Goal: Task Accomplishment & Management: Manage account settings

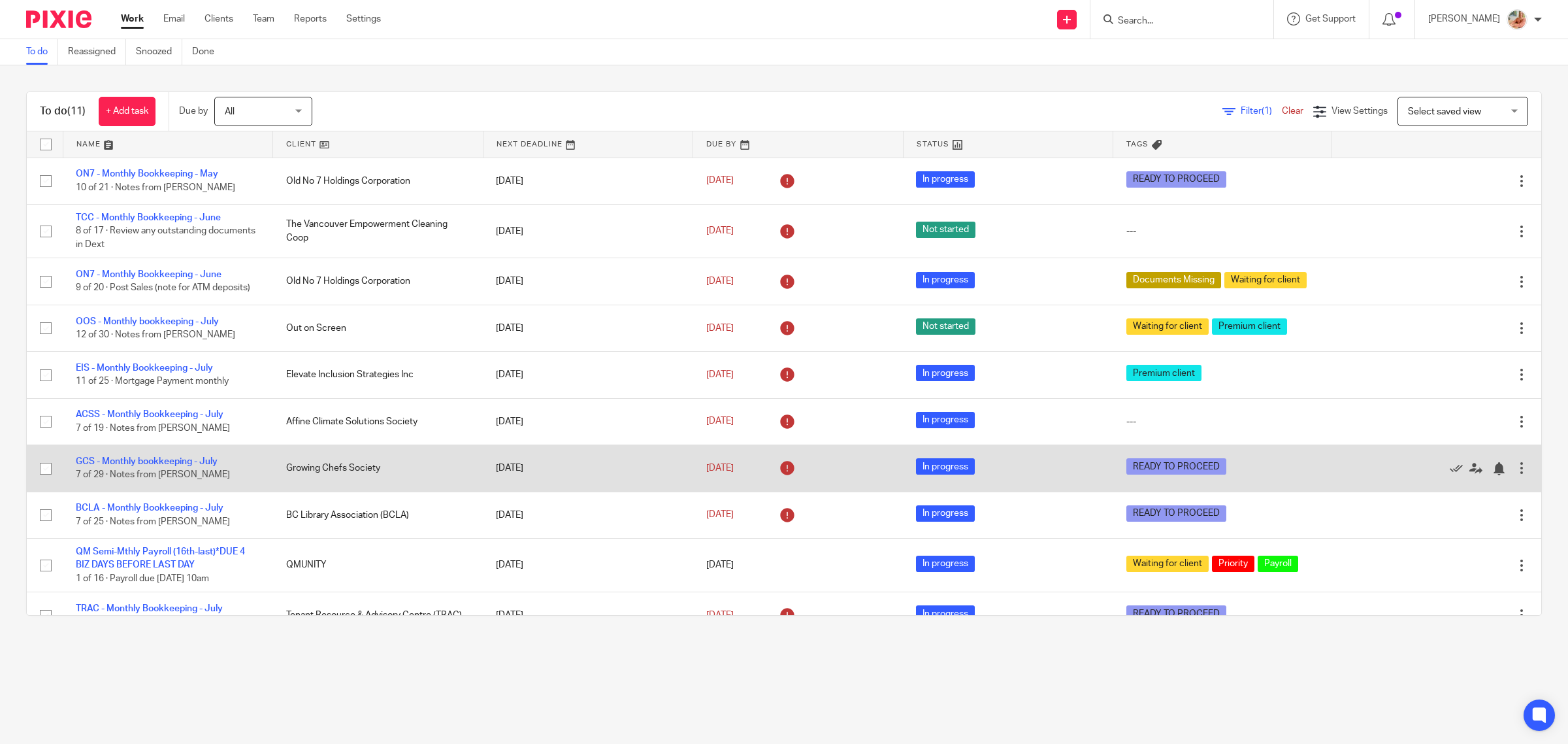
scroll to position [84, 0]
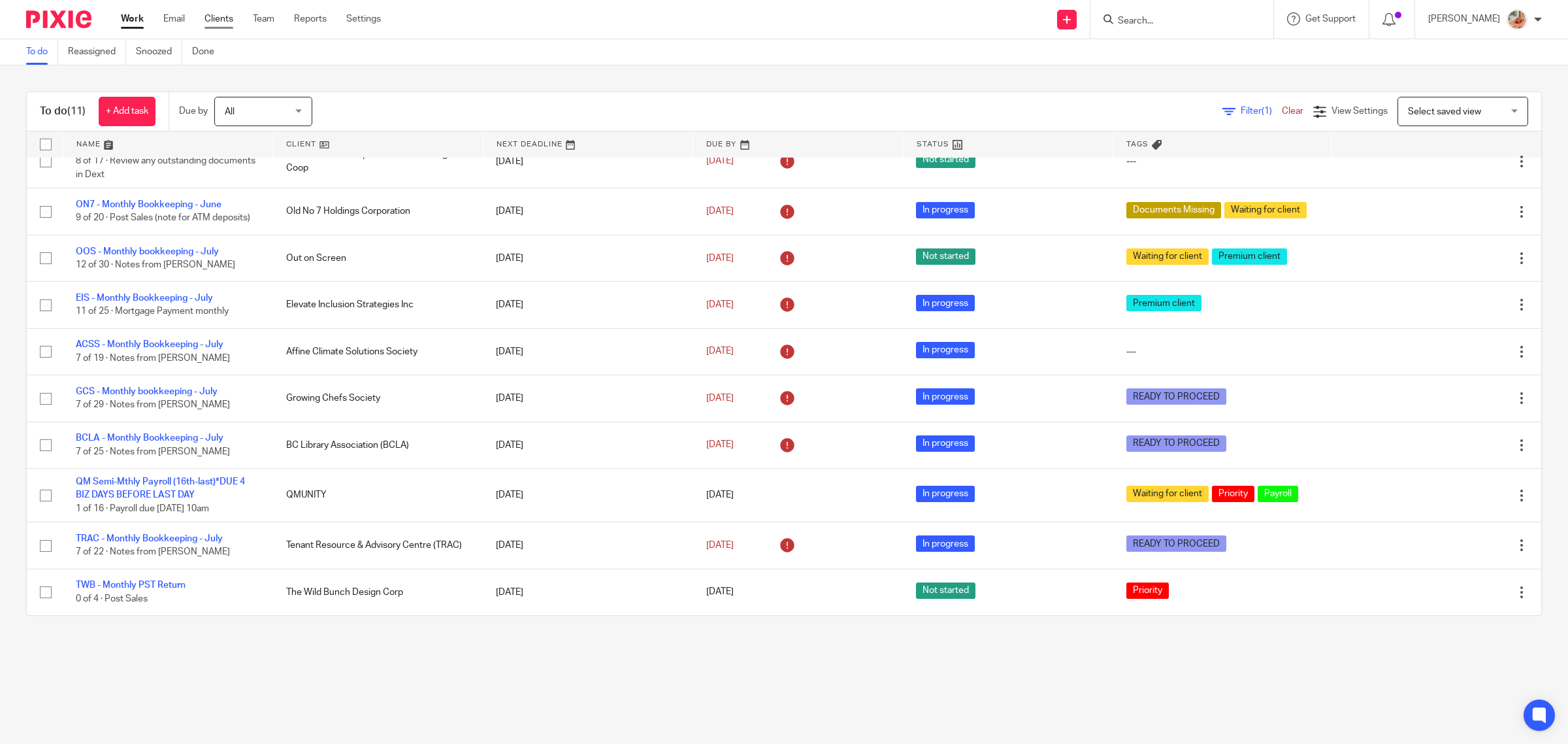
click at [232, 13] on link "Clients" at bounding box center [218, 19] width 29 height 13
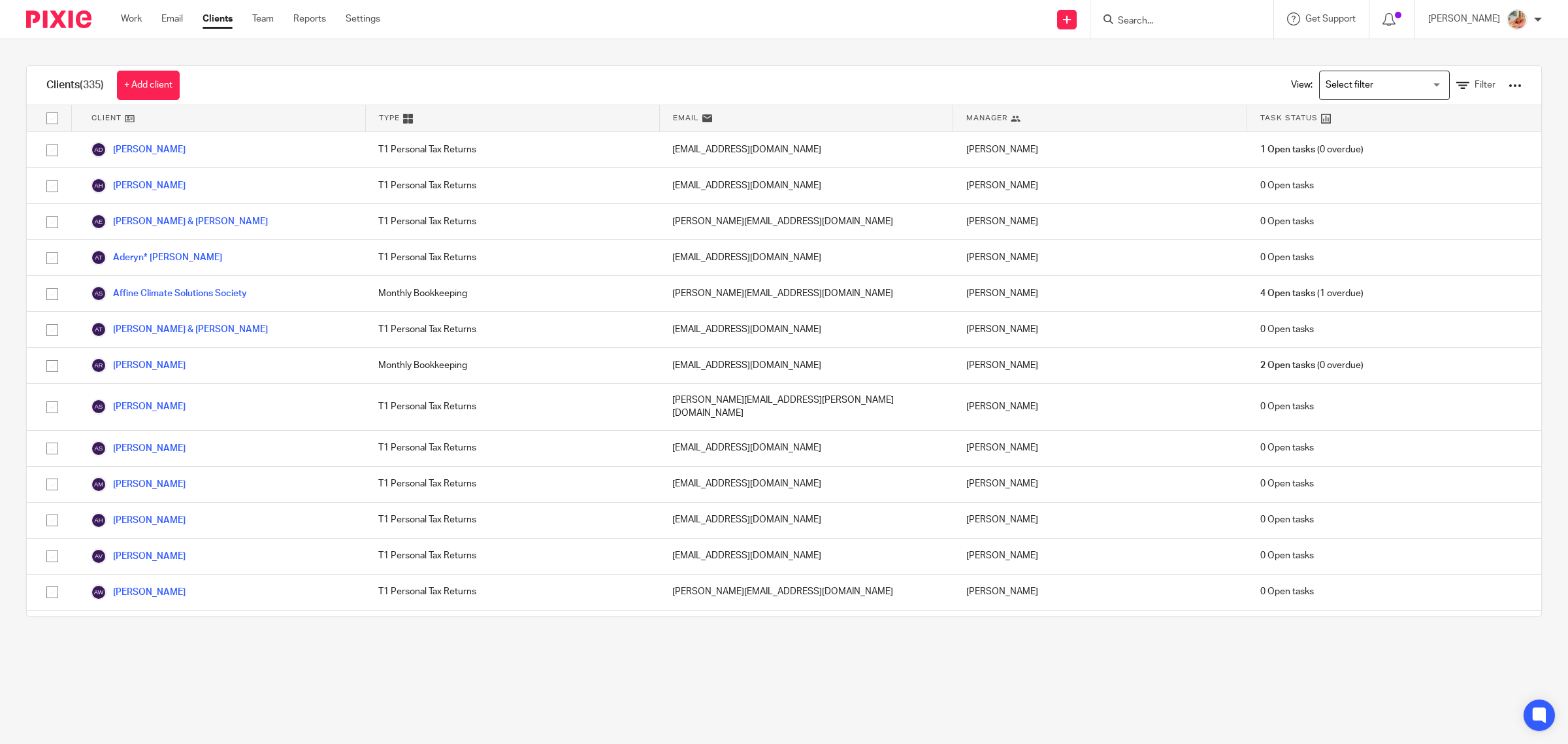
click at [1350, 74] on input "Search for option" at bounding box center [1381, 85] width 121 height 23
click at [1331, 123] on li "Payroll Clients" at bounding box center [1384, 129] width 129 height 17
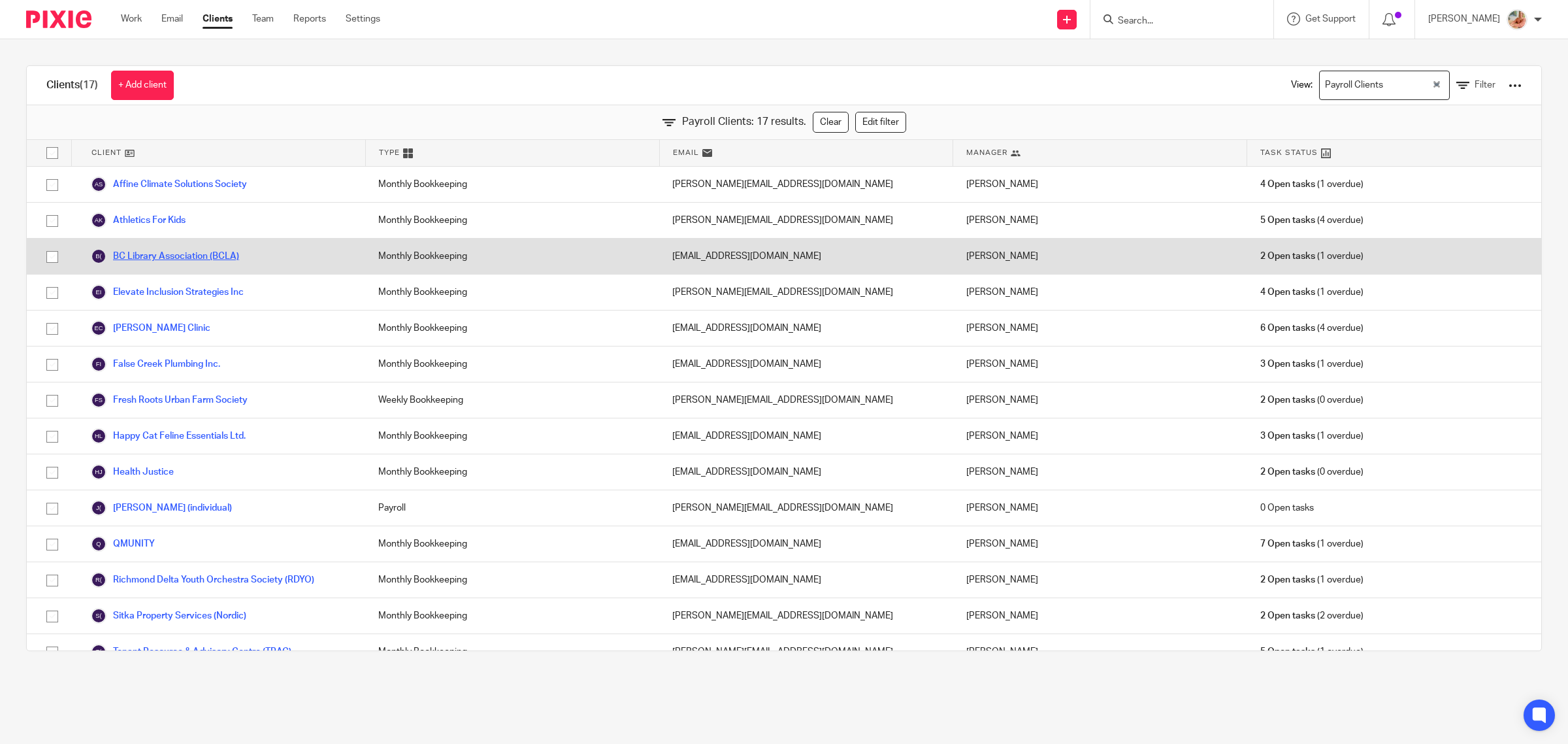
click at [150, 251] on link "BC Library Association (BCLA)" at bounding box center [165, 256] width 148 height 16
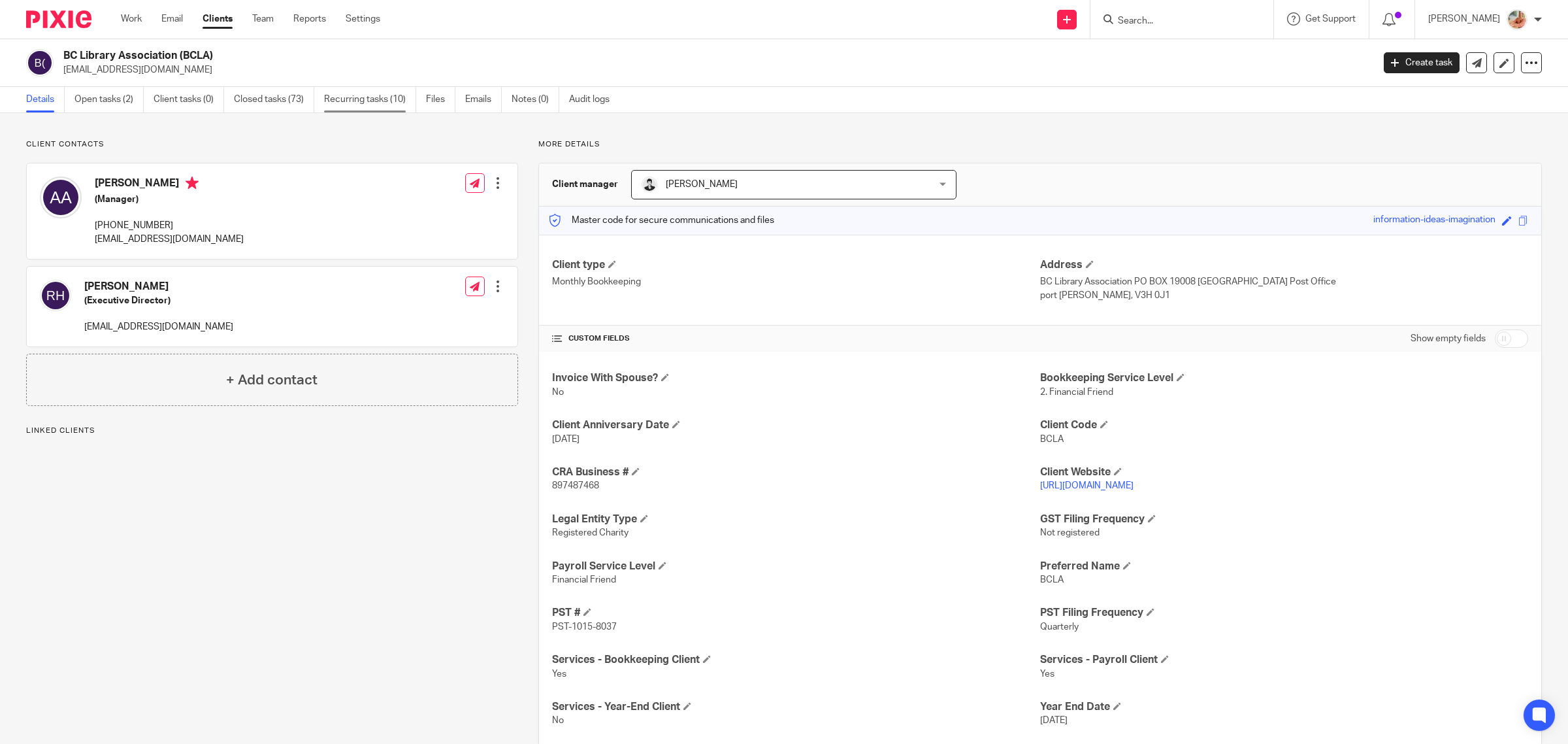
click at [335, 100] on link "Recurring tasks (10)" at bounding box center [369, 100] width 92 height 25
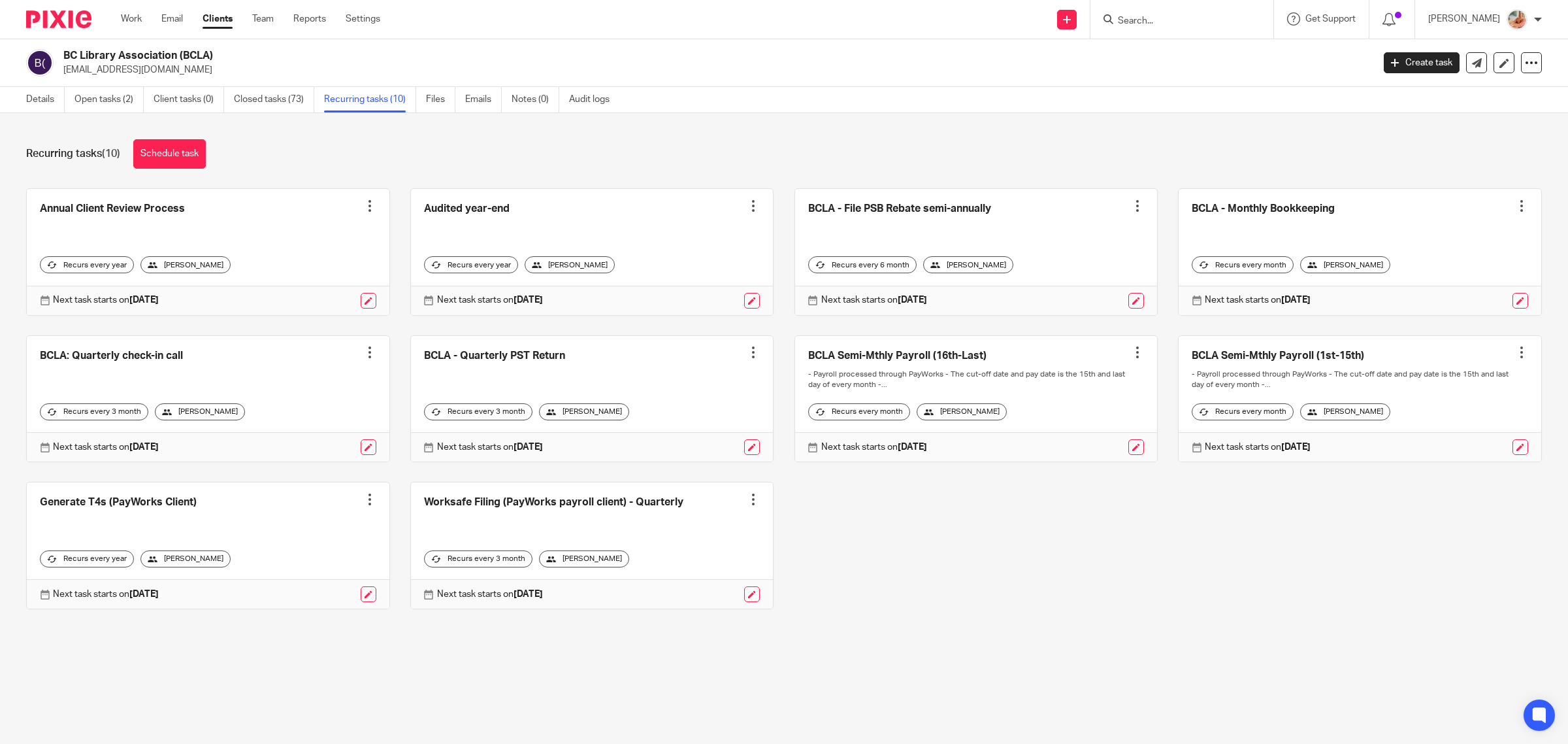
click at [915, 353] on link at bounding box center [977, 399] width 363 height 127
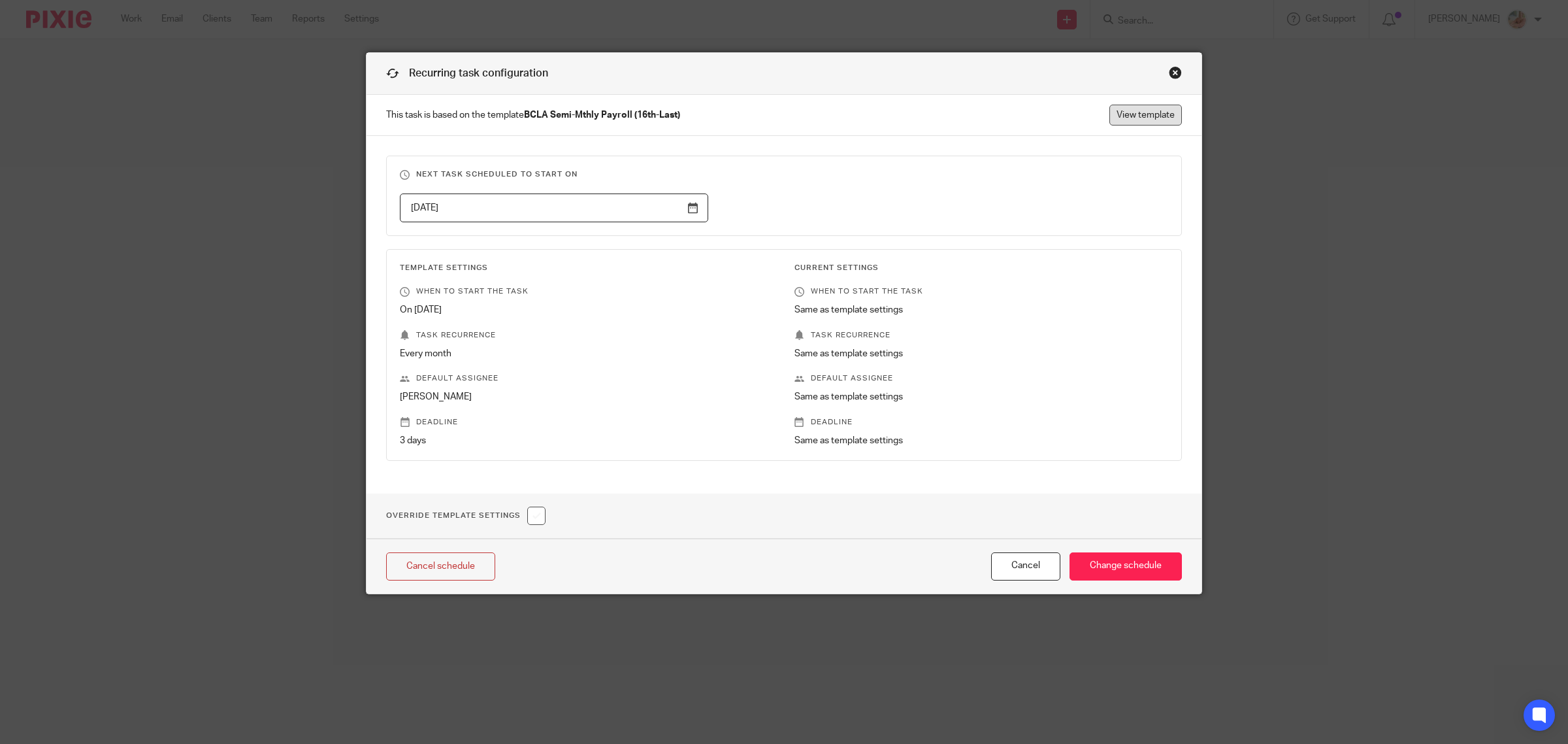
click at [1148, 116] on link "View template" at bounding box center [1145, 115] width 73 height 21
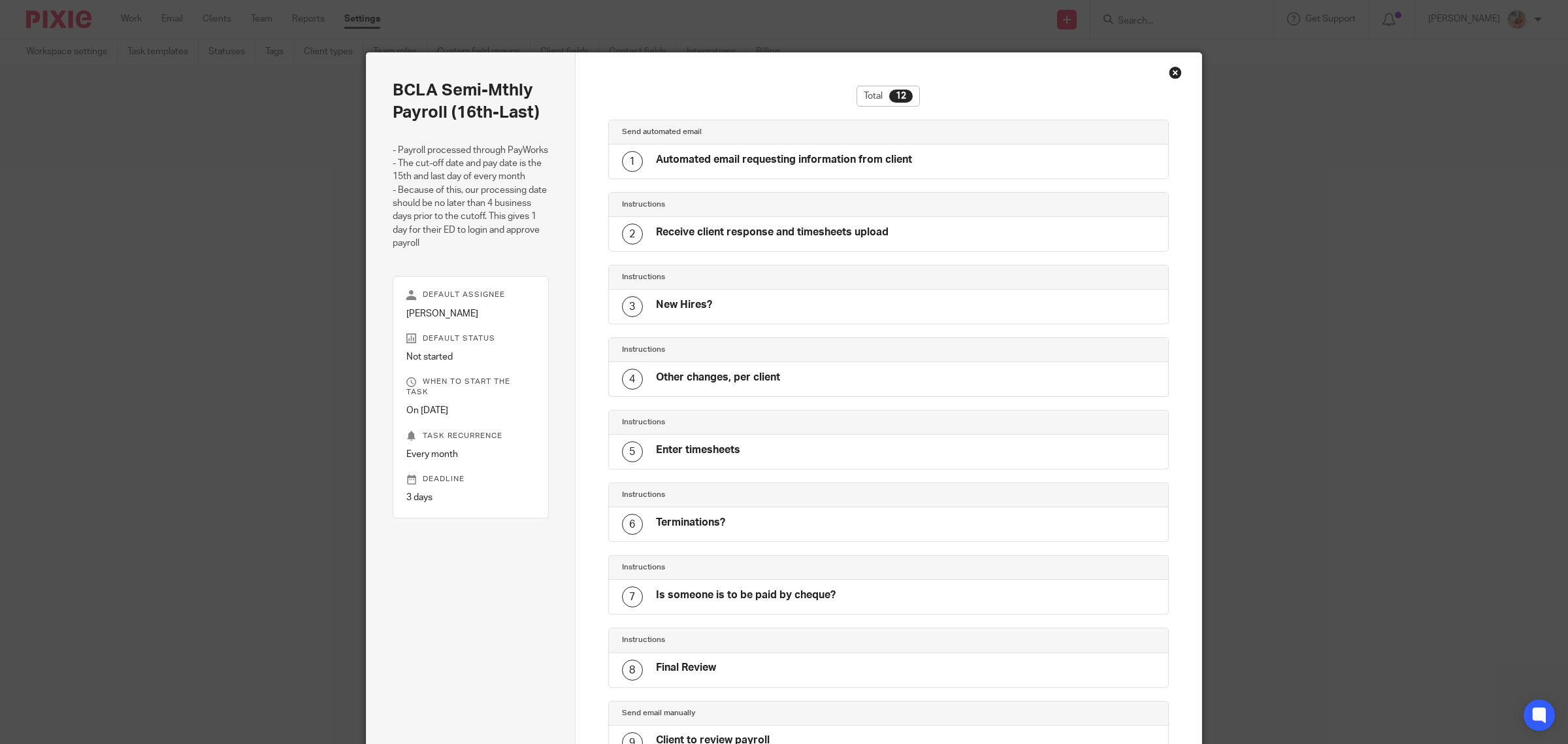
scroll to position [356, 0]
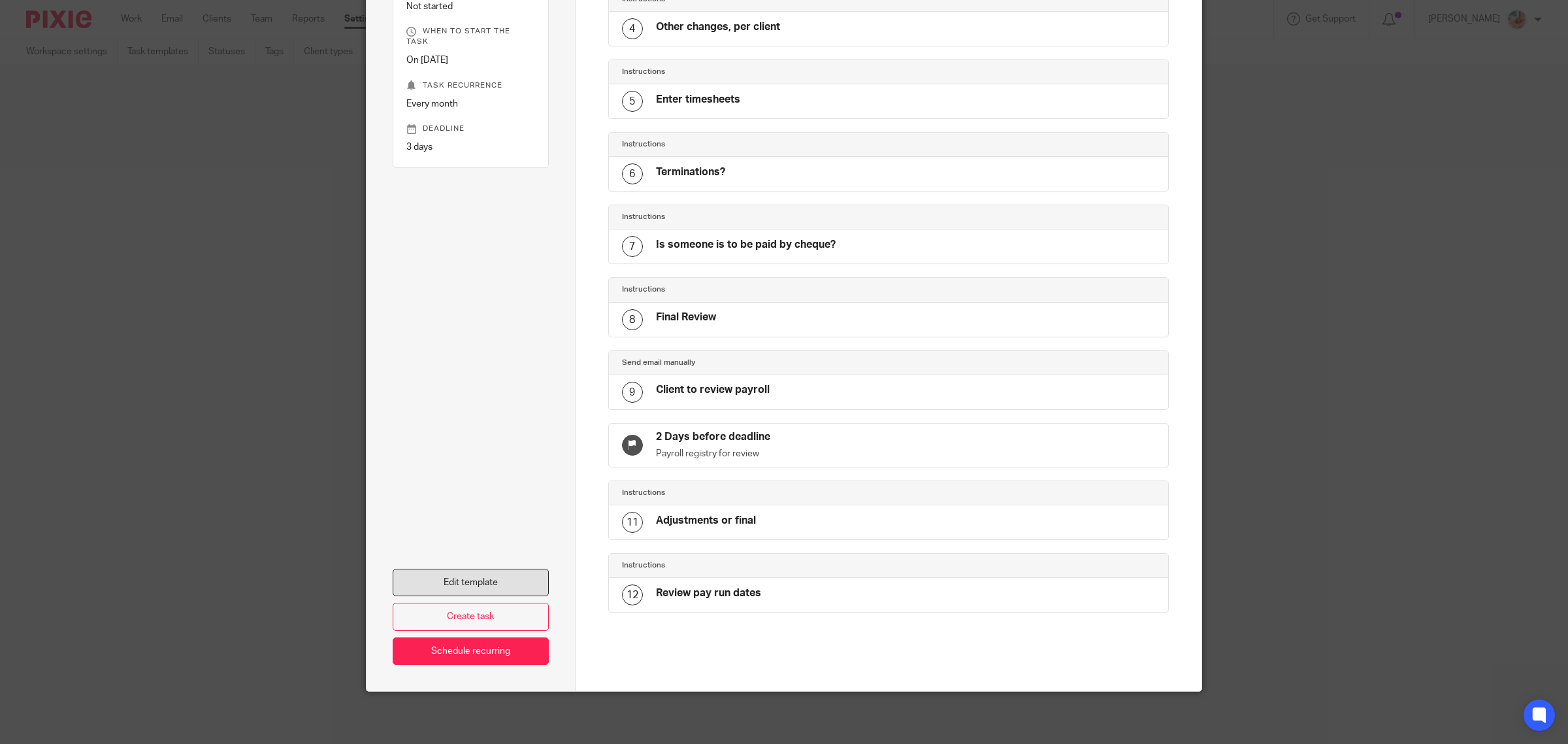
click at [509, 577] on link "Edit template" at bounding box center [471, 582] width 156 height 28
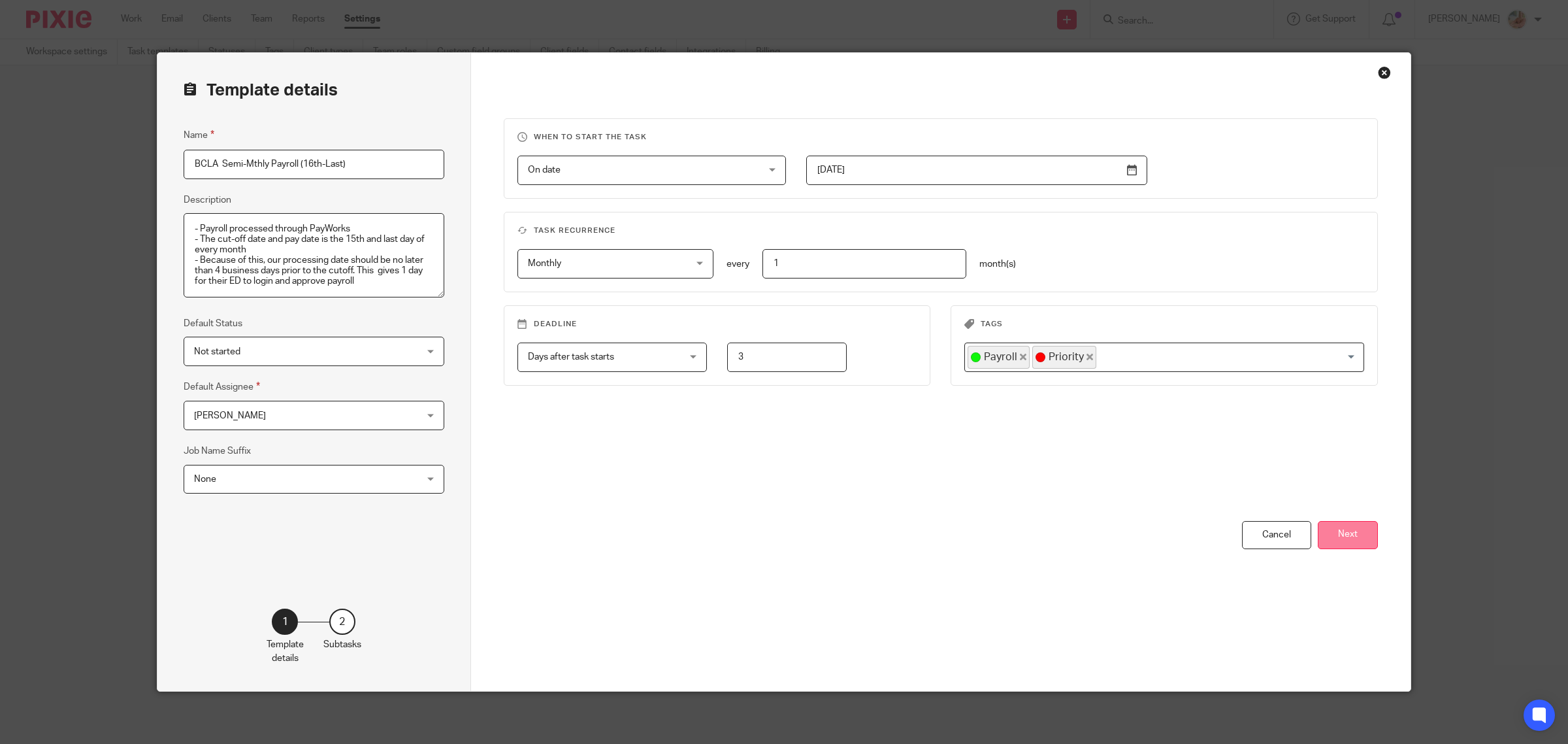
click at [1341, 525] on button "Next" at bounding box center [1348, 534] width 60 height 28
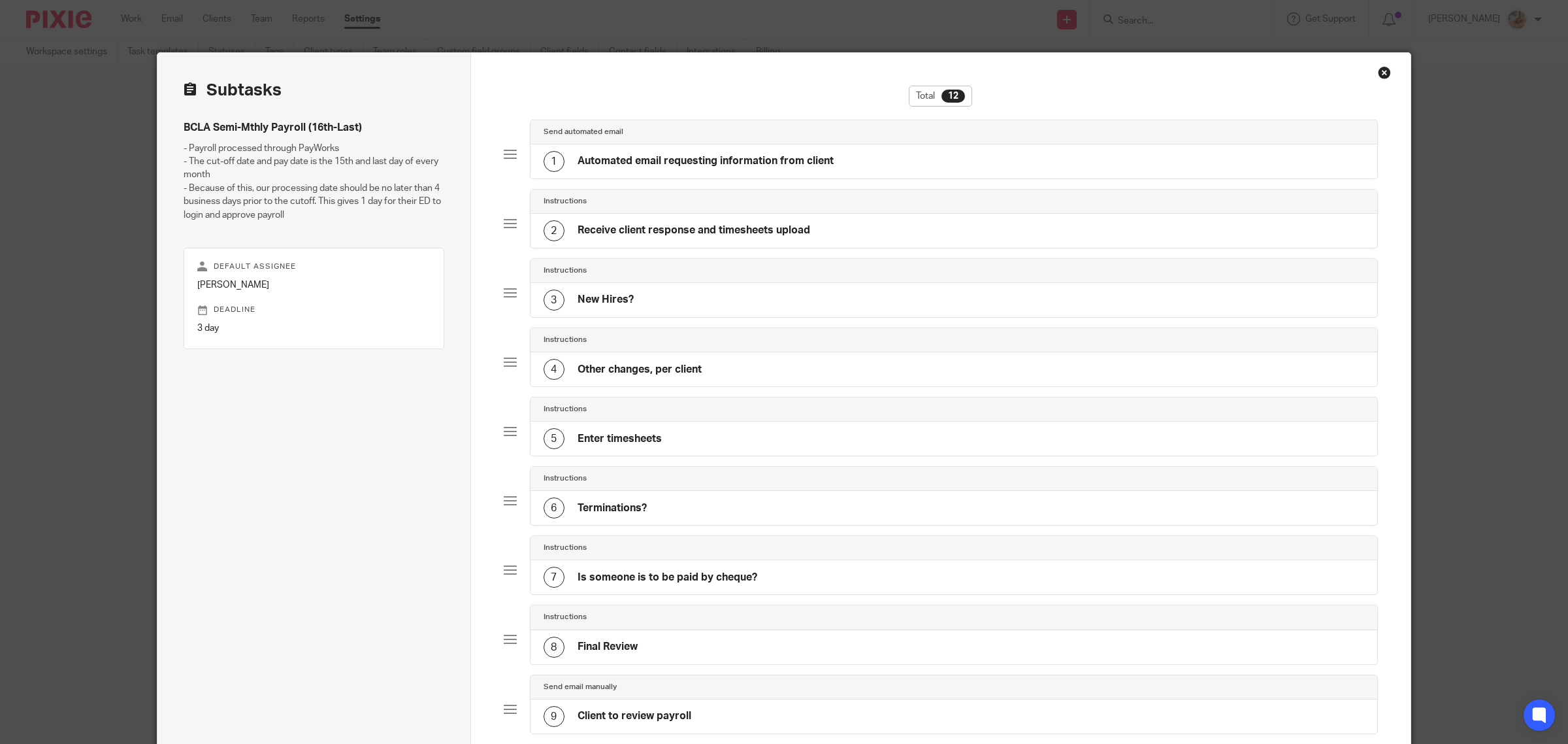
click at [692, 155] on h4 "Automated email requesting information from client" at bounding box center [706, 161] width 256 height 13
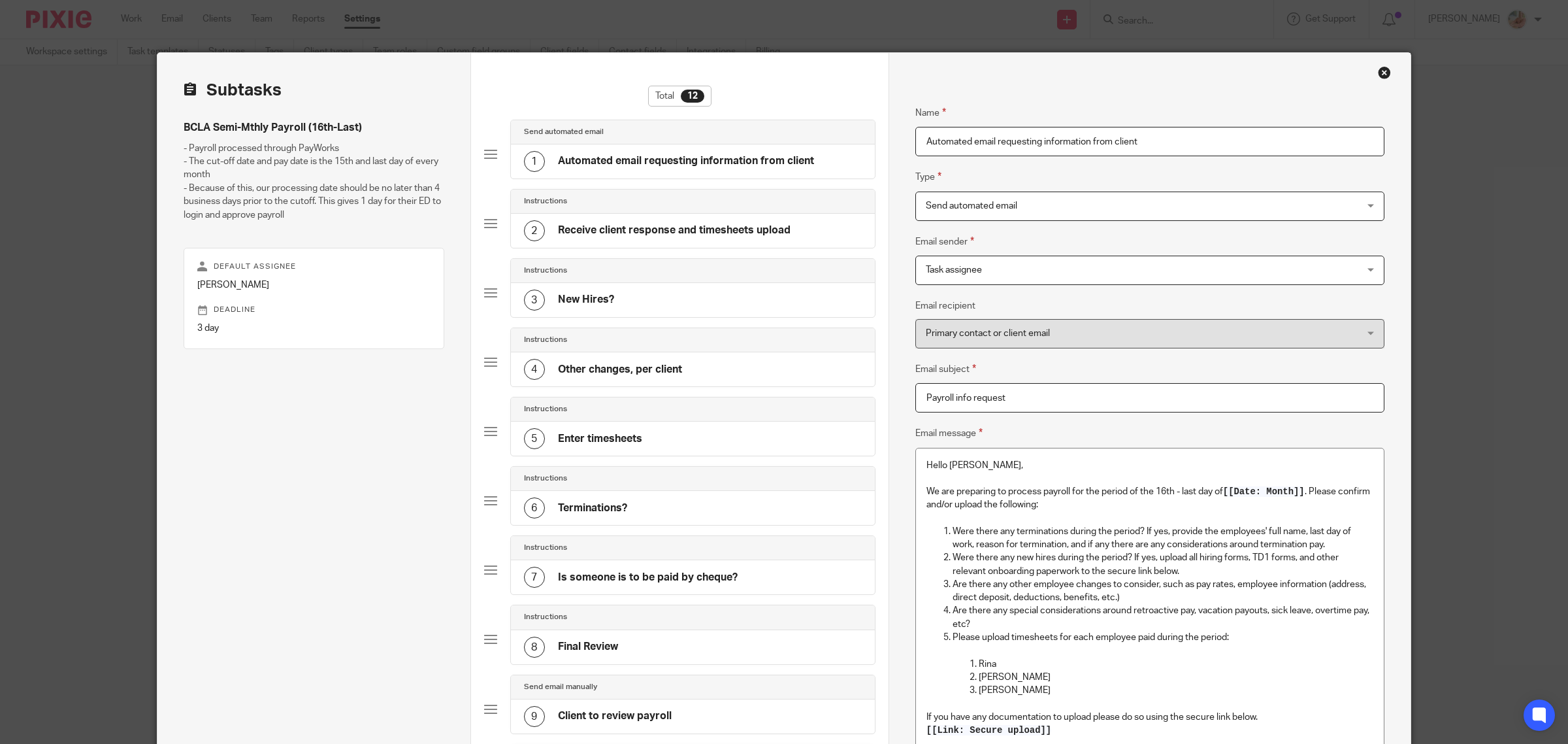
click at [1378, 68] on div "Close this dialog window" at bounding box center [1384, 72] width 13 height 13
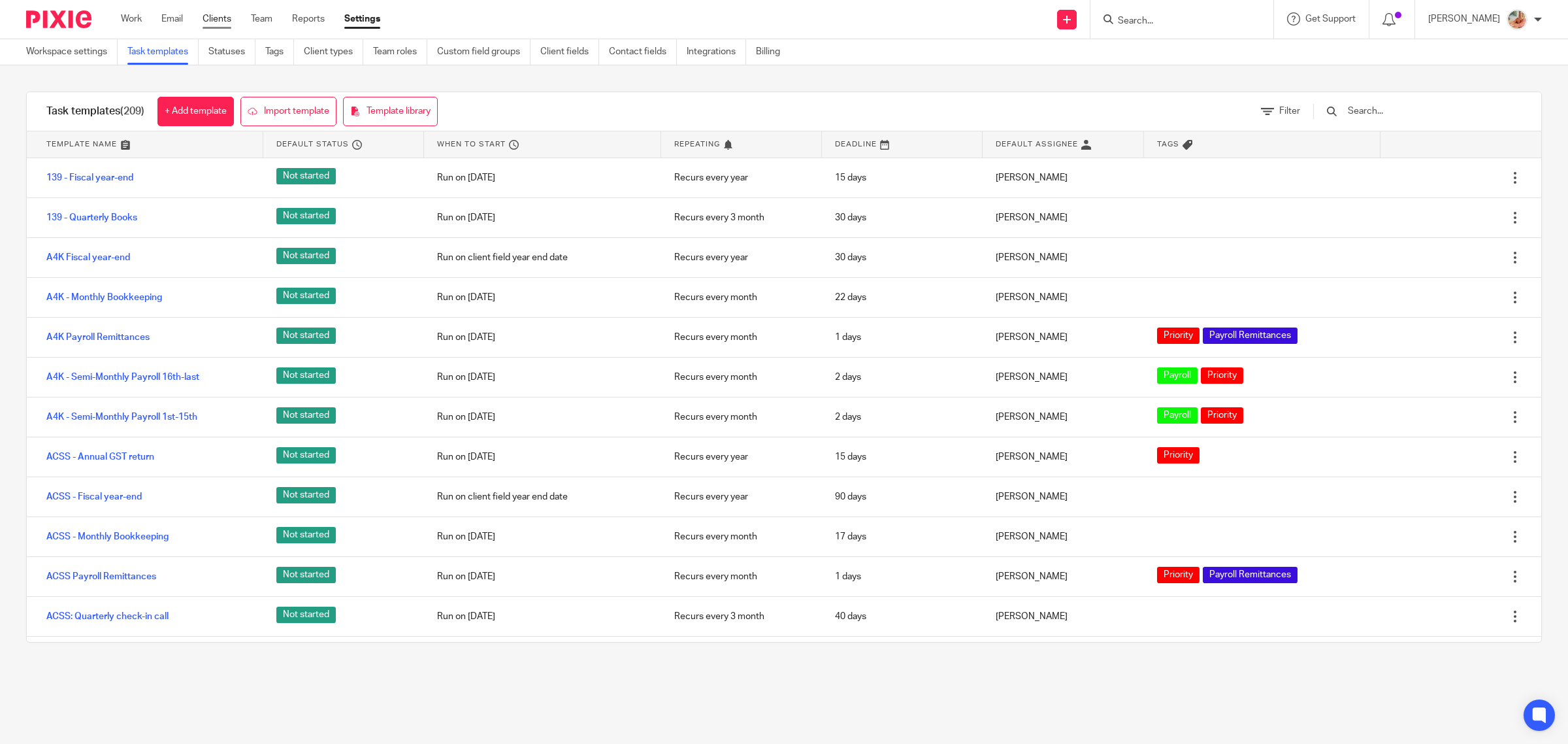
click at [227, 19] on link "Clients" at bounding box center [217, 19] width 29 height 13
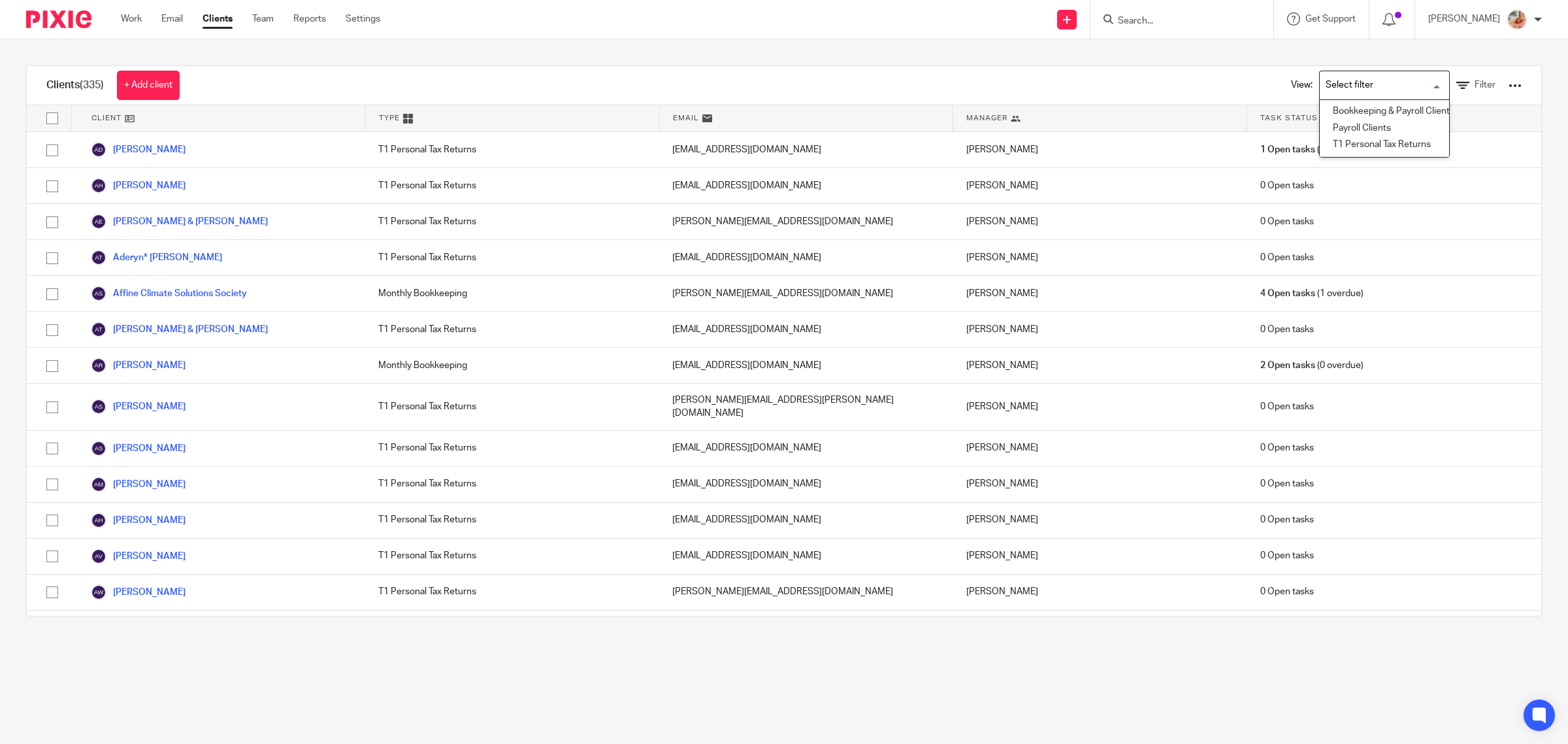
drag, startPoint x: 1333, startPoint y: 93, endPoint x: 1333, endPoint y: 110, distance: 17.0
click at [1333, 92] on input "Search for option" at bounding box center [1381, 85] width 121 height 23
click at [1333, 122] on li "Payroll Clients" at bounding box center [1384, 129] width 129 height 17
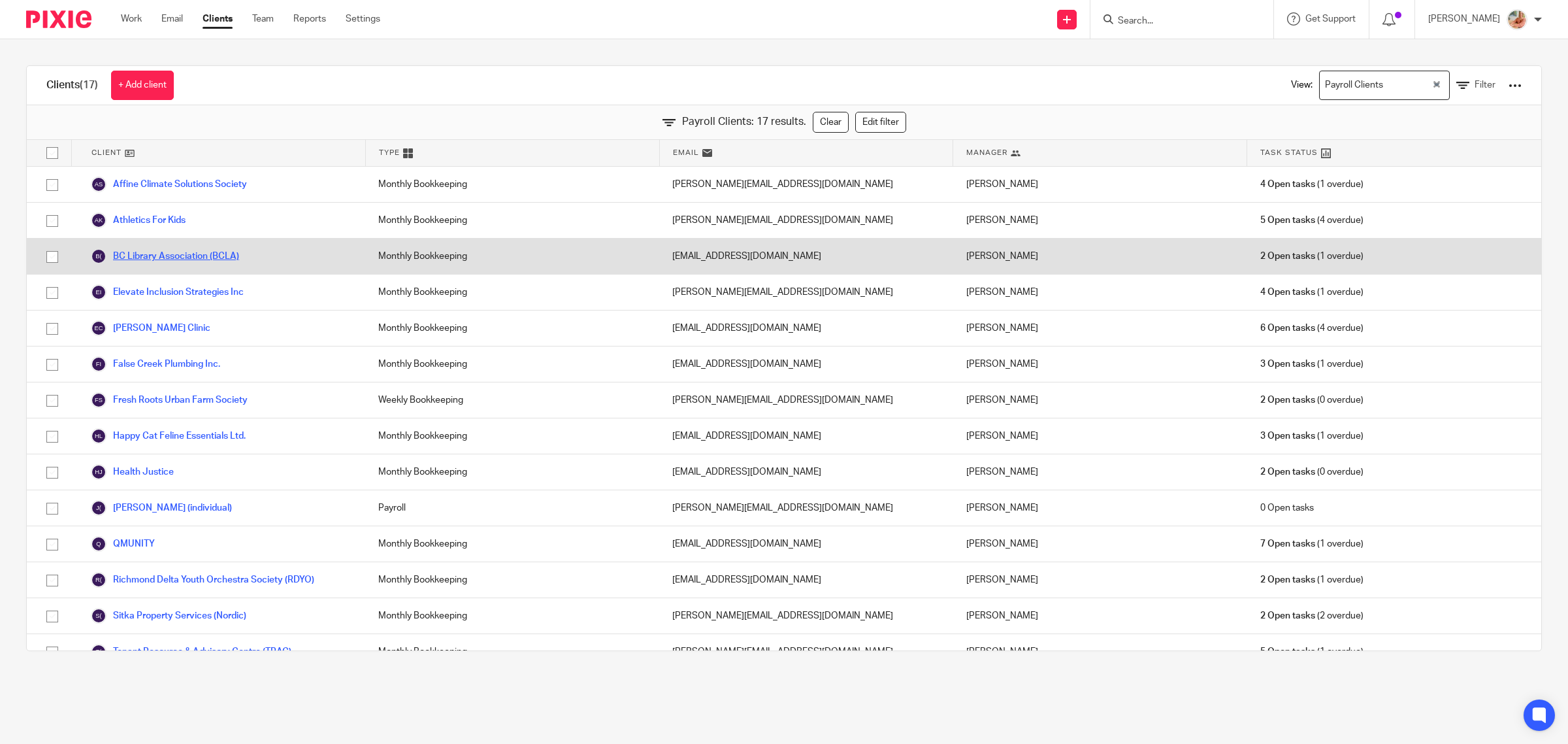
click at [170, 251] on link "BC Library Association (BCLA)" at bounding box center [165, 256] width 148 height 16
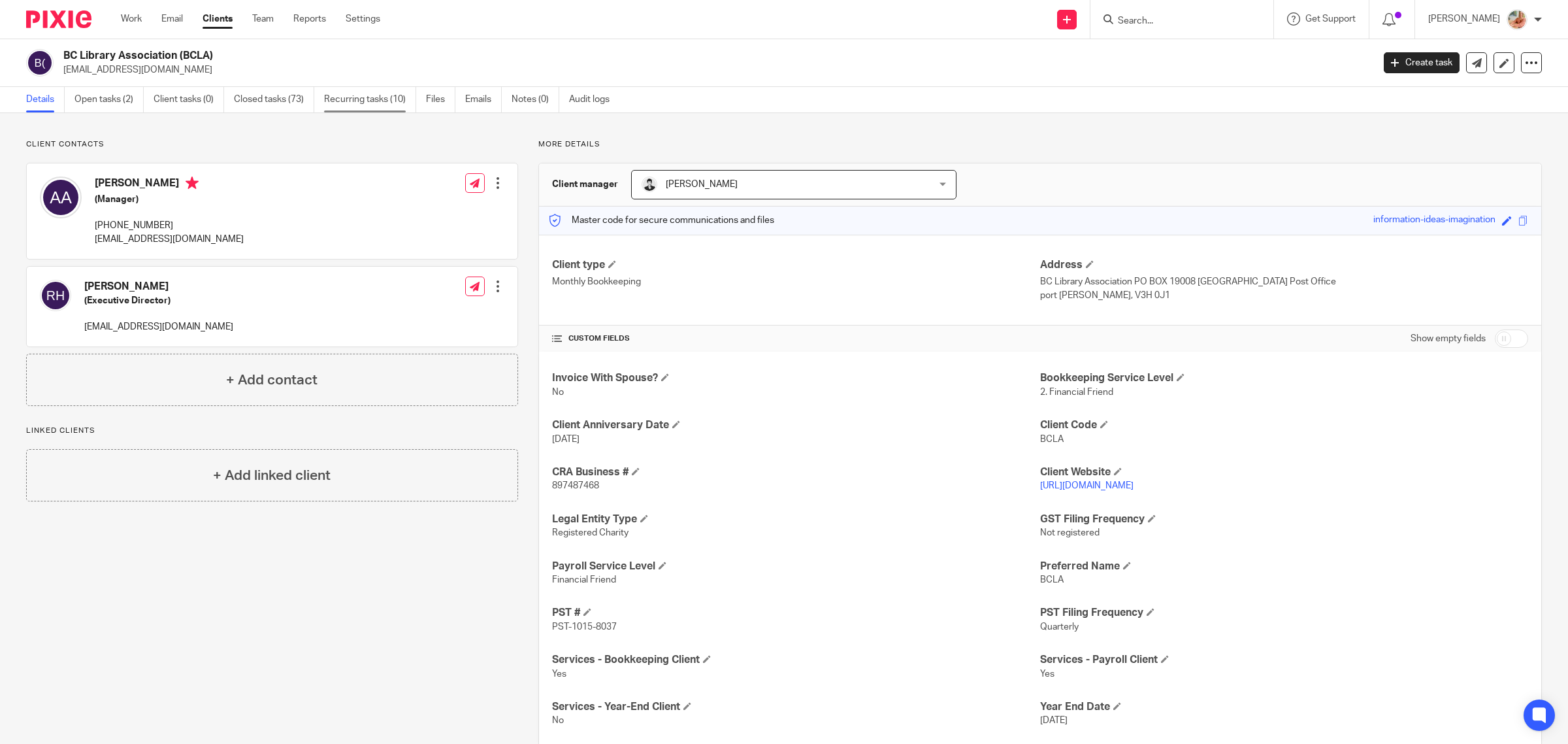
click at [367, 94] on link "Recurring tasks (10)" at bounding box center [369, 100] width 92 height 25
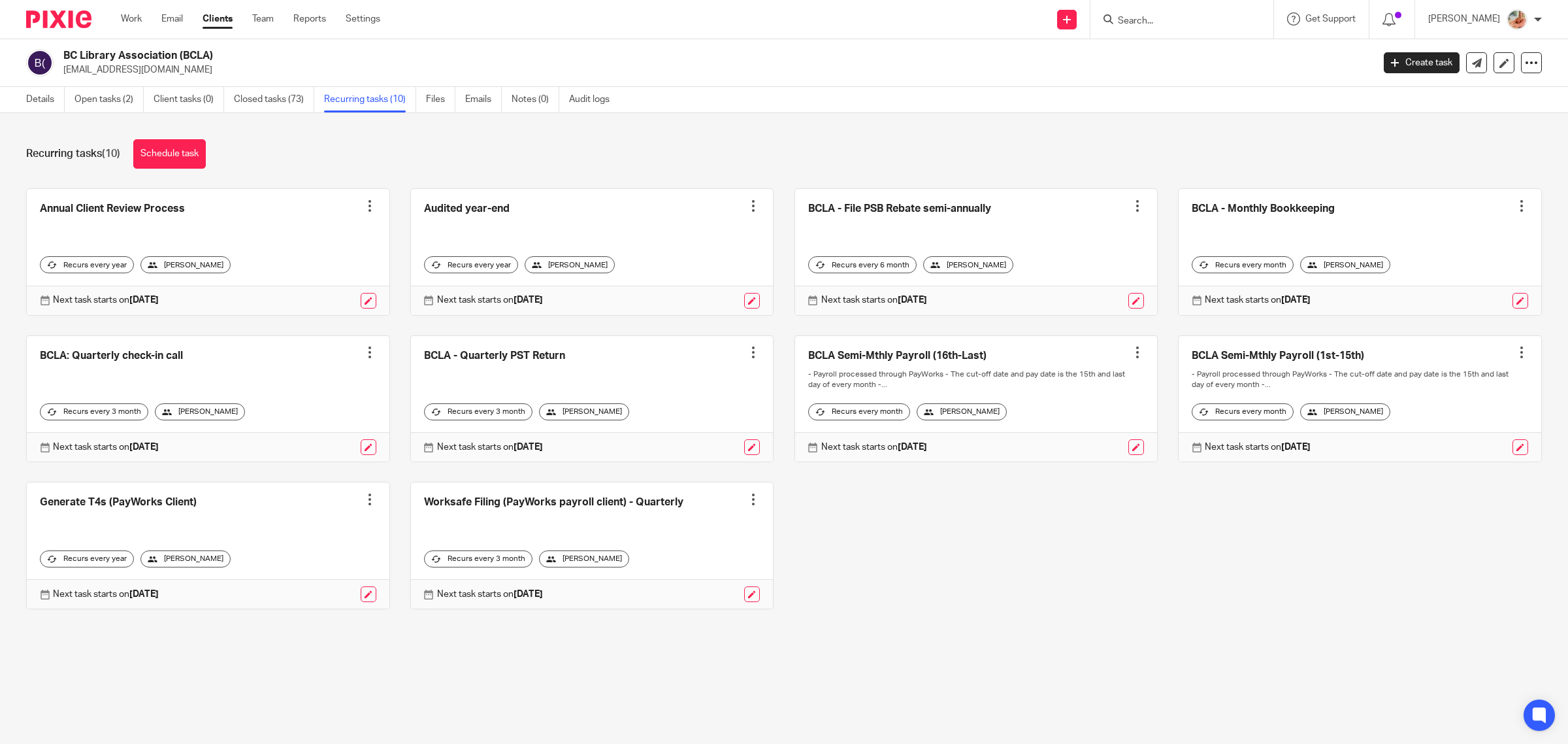
click at [1102, 611] on div "Annual Client Review Process Create task Clone template Recalculate schedule Ca…" at bounding box center [773, 408] width 1536 height 440
